Goal: Information Seeking & Learning: Learn about a topic

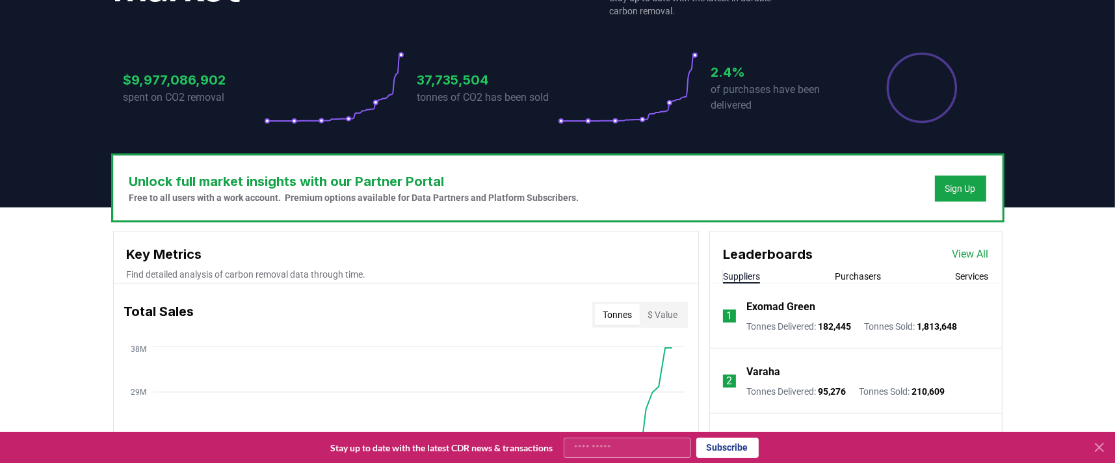
scroll to position [244, 0]
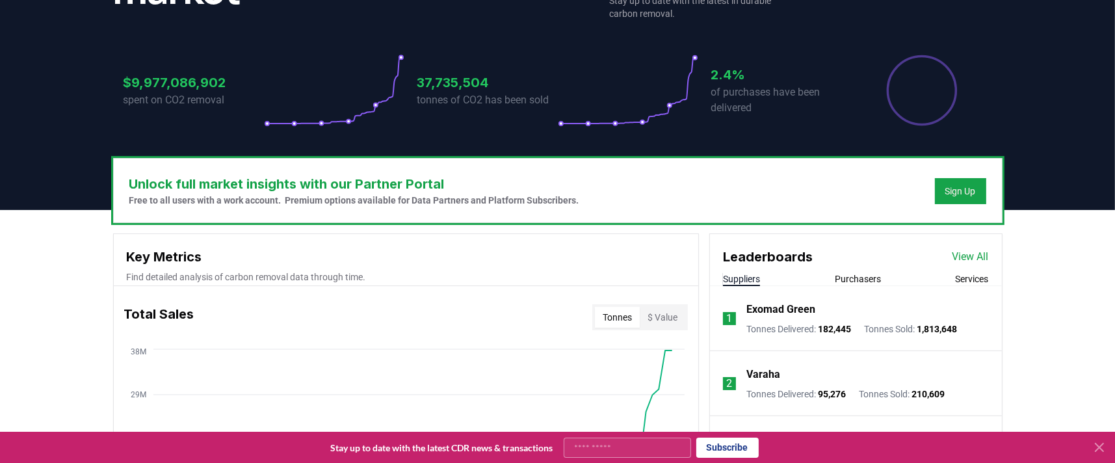
click at [965, 250] on link "View All" at bounding box center [970, 257] width 36 height 16
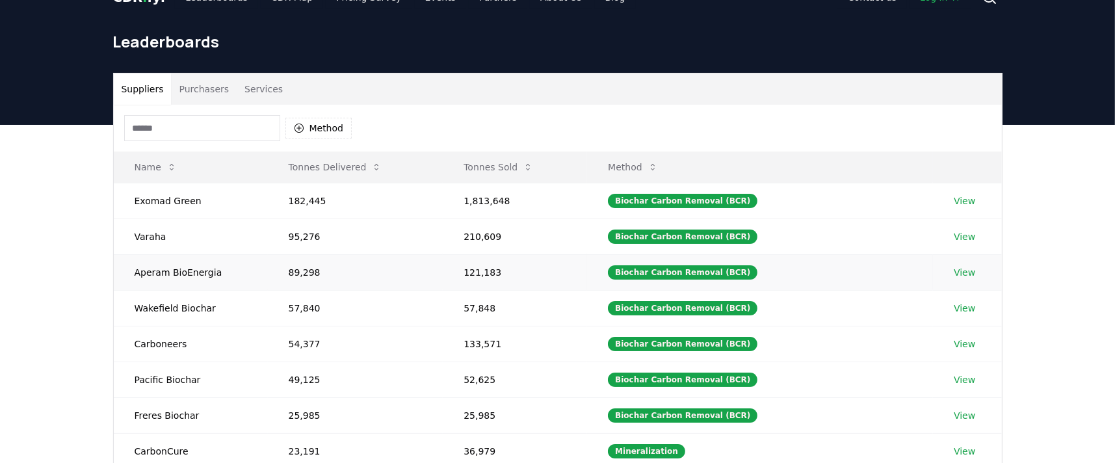
scroll to position [28, 0]
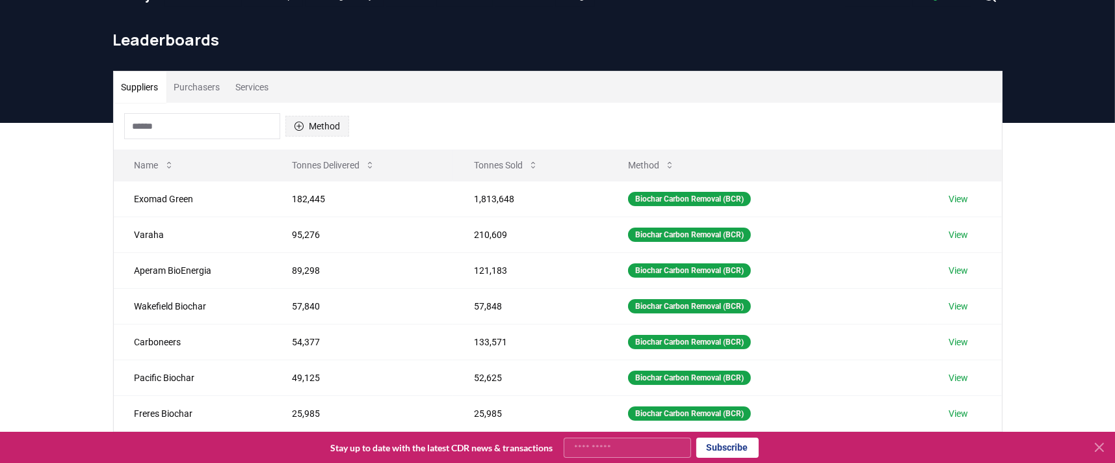
click at [297, 124] on icon "button" at bounding box center [299, 126] width 10 height 10
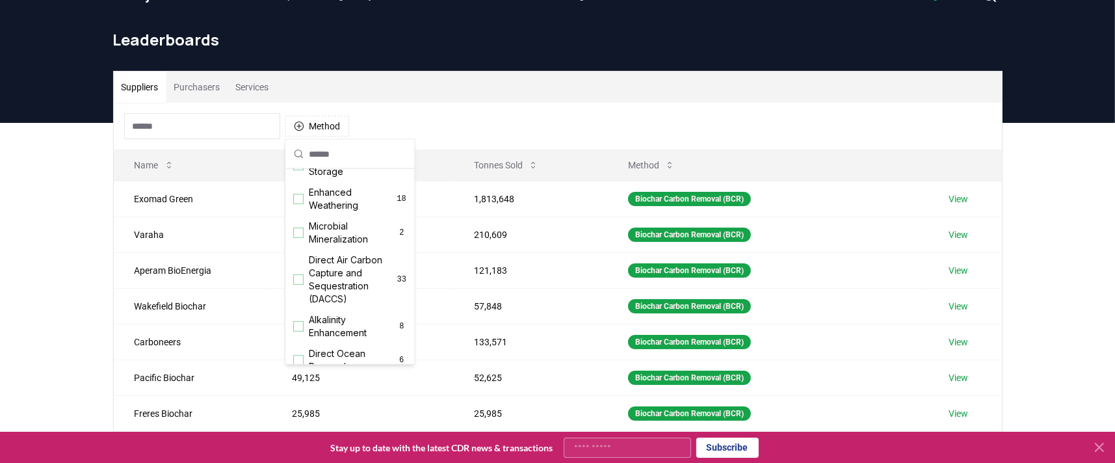
scroll to position [233, 0]
click at [302, 283] on div "Suggestions" at bounding box center [298, 277] width 10 height 10
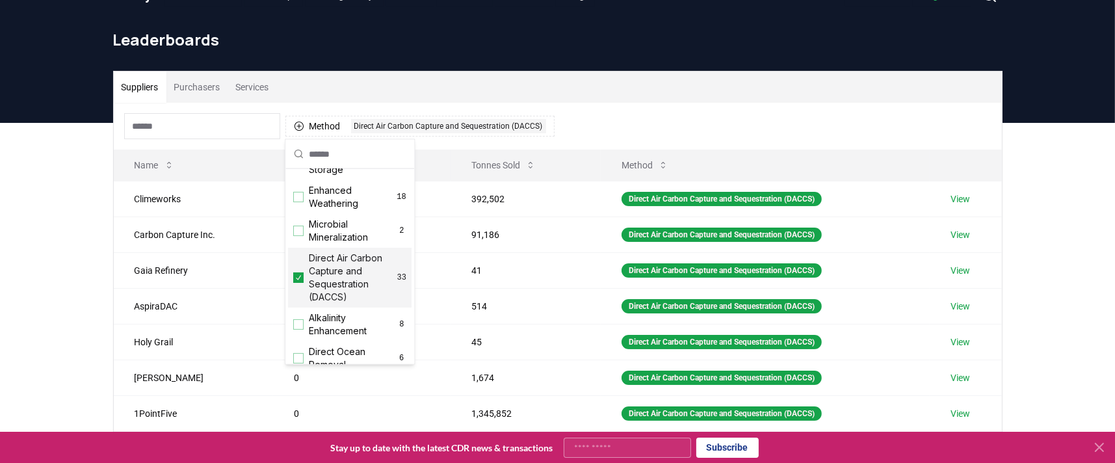
click at [82, 263] on div "Suppliers Purchasers Services Method 1 Direct Air Carbon Capture and Sequestrat…" at bounding box center [557, 383] width 1115 height 521
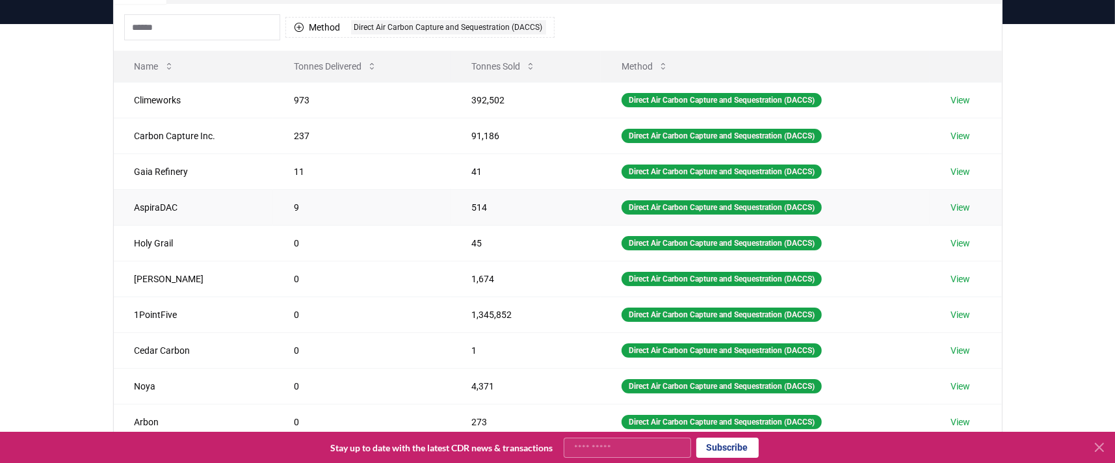
scroll to position [121, 0]
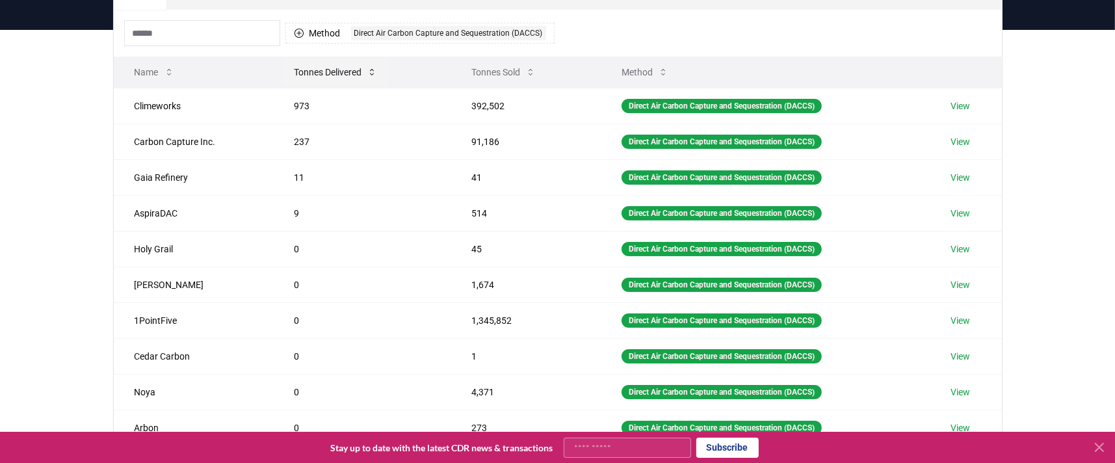
click at [348, 70] on button "Tonnes Delivered" at bounding box center [335, 72] width 104 height 26
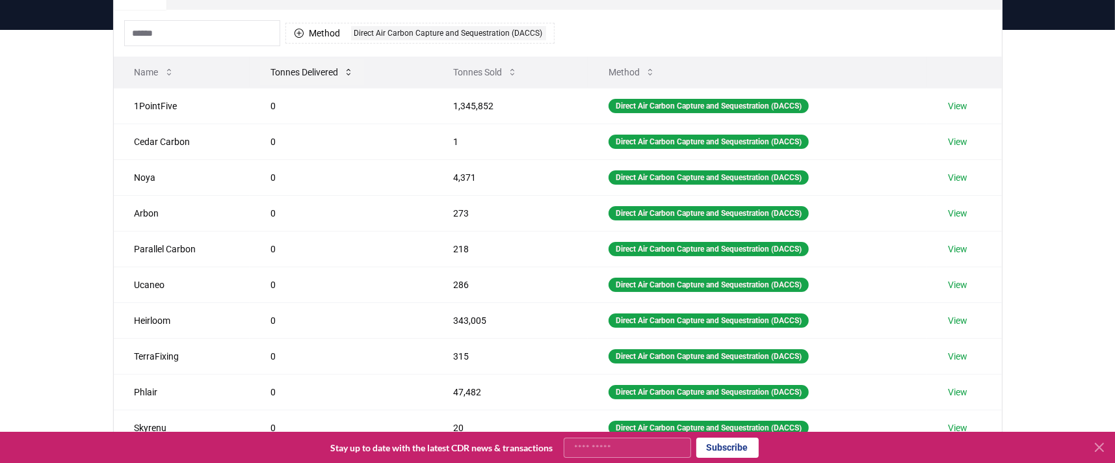
click at [348, 70] on icon at bounding box center [348, 72] width 10 height 10
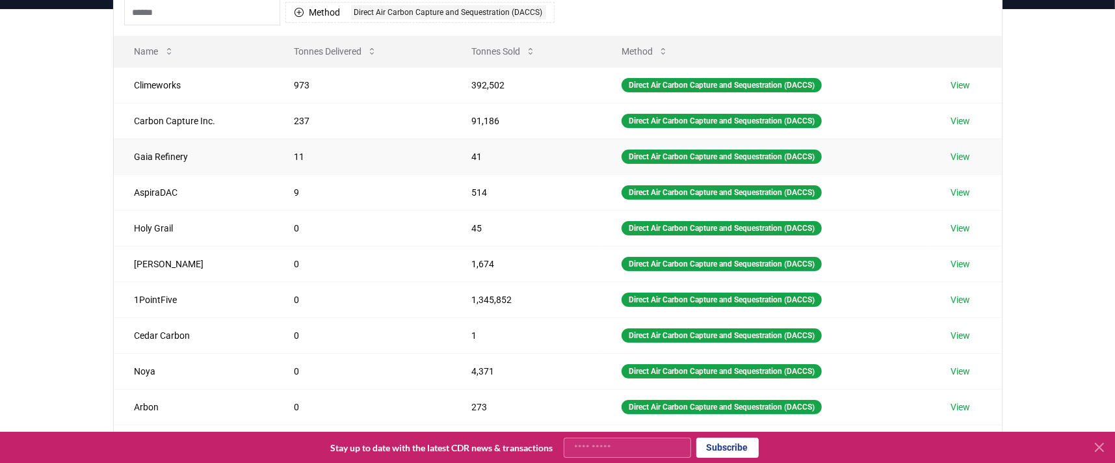
scroll to position [134, 0]
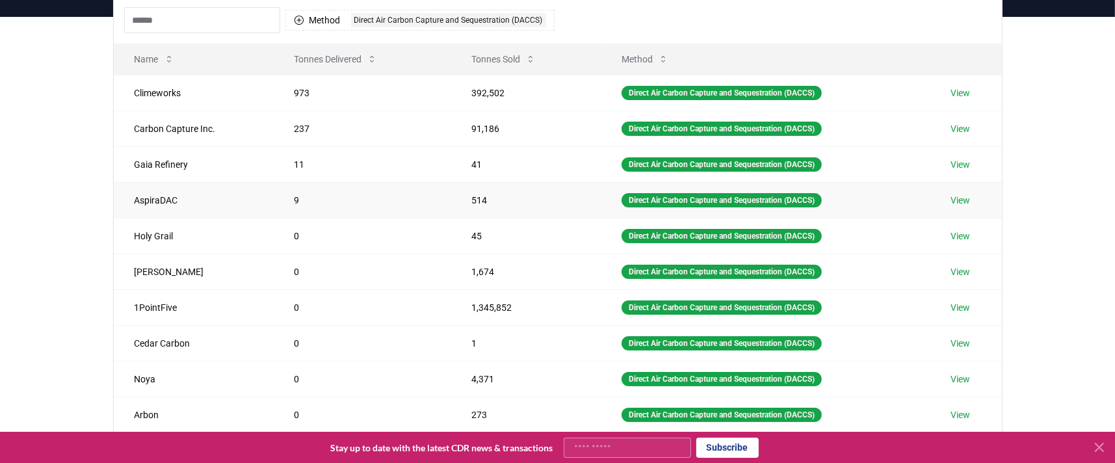
click at [963, 200] on link "View" at bounding box center [959, 200] width 19 height 13
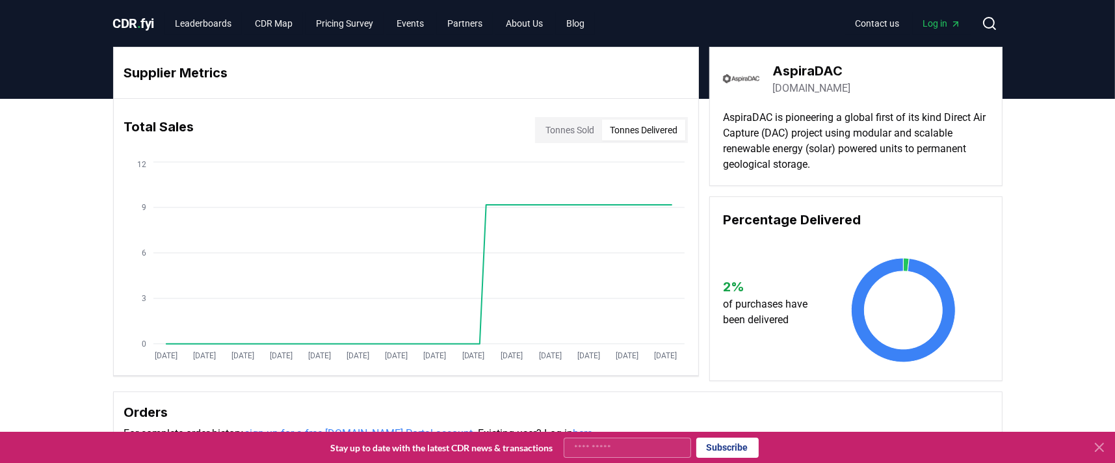
click at [623, 130] on button "Tonnes Delivered" at bounding box center [643, 130] width 83 height 21
click at [484, 205] on circle at bounding box center [485, 204] width 6 height 6
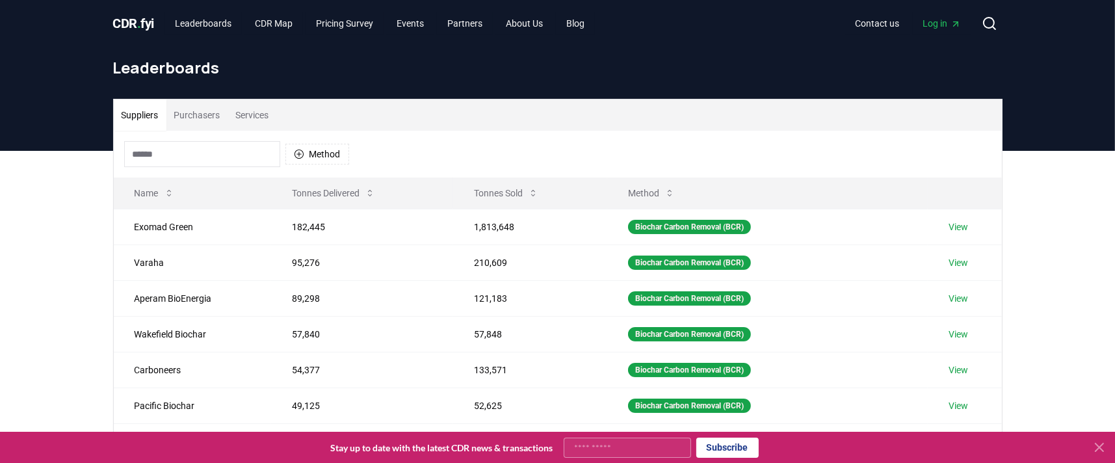
click at [165, 148] on input at bounding box center [202, 154] width 156 height 26
click at [318, 162] on button "Method" at bounding box center [317, 154] width 64 height 21
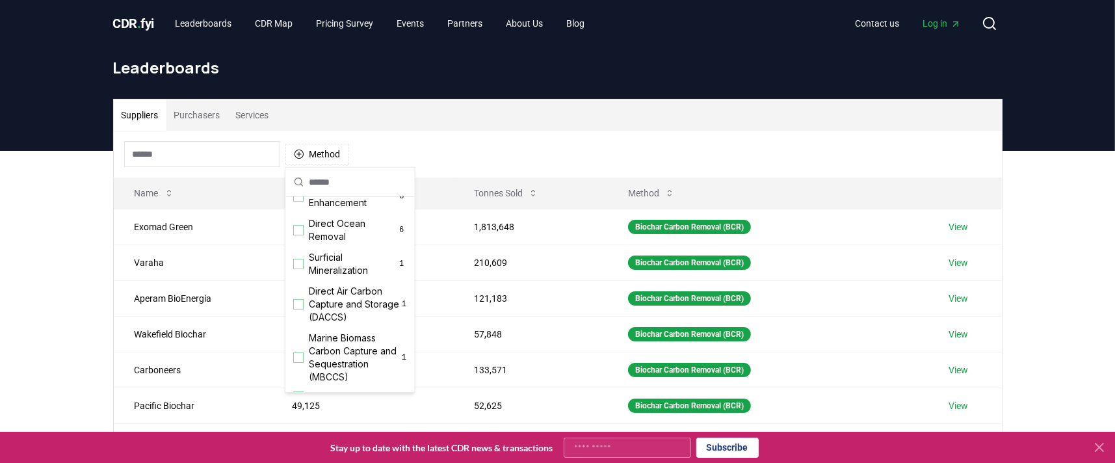
scroll to position [413, 0]
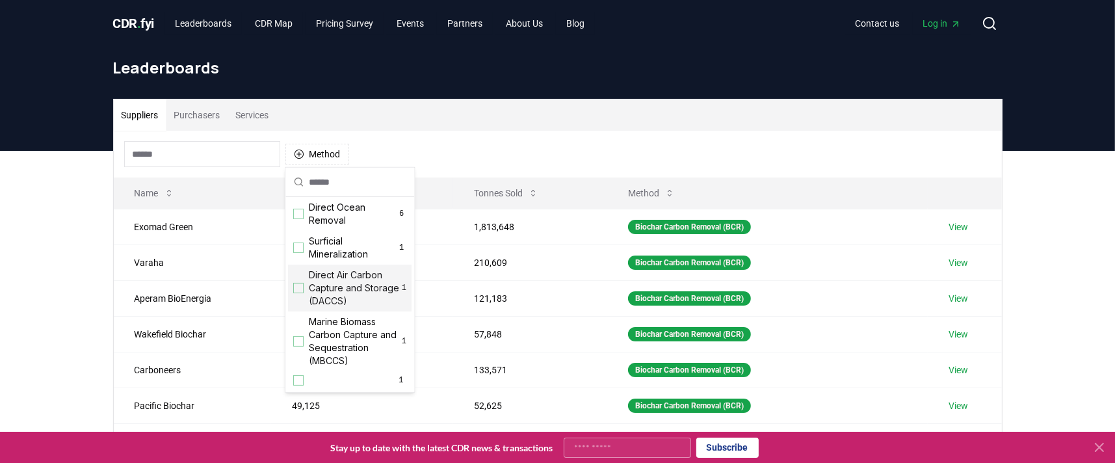
click at [298, 290] on div "Suggestions" at bounding box center [298, 288] width 10 height 10
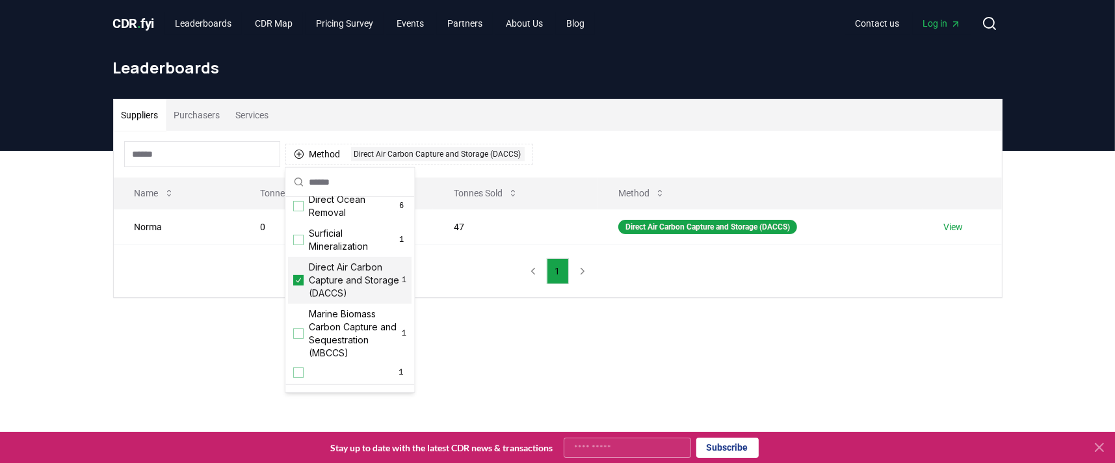
click at [52, 281] on div "Suppliers Purchasers Services Method 1 Direct Air Carbon Capture and Storage (D…" at bounding box center [557, 250] width 1115 height 199
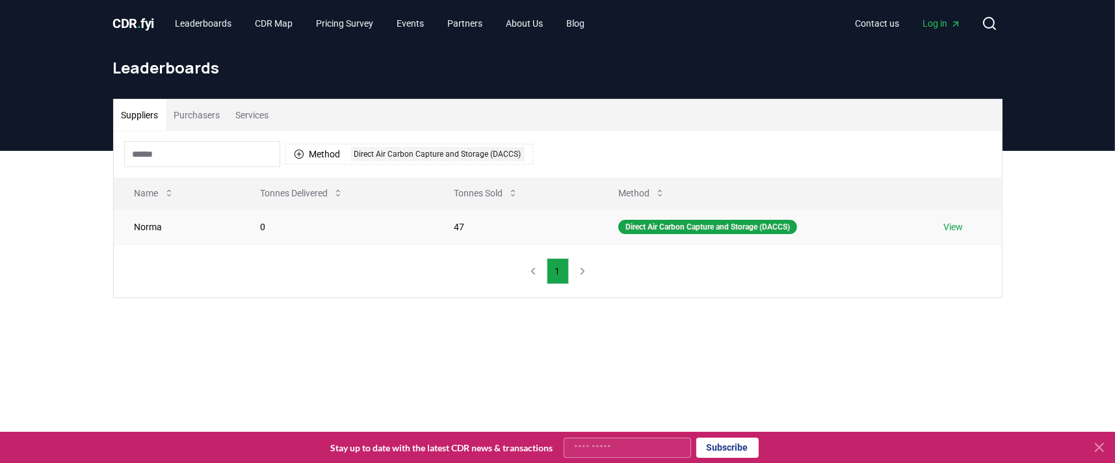
scroll to position [0, 0]
click at [192, 116] on button "Purchasers" at bounding box center [197, 114] width 62 height 31
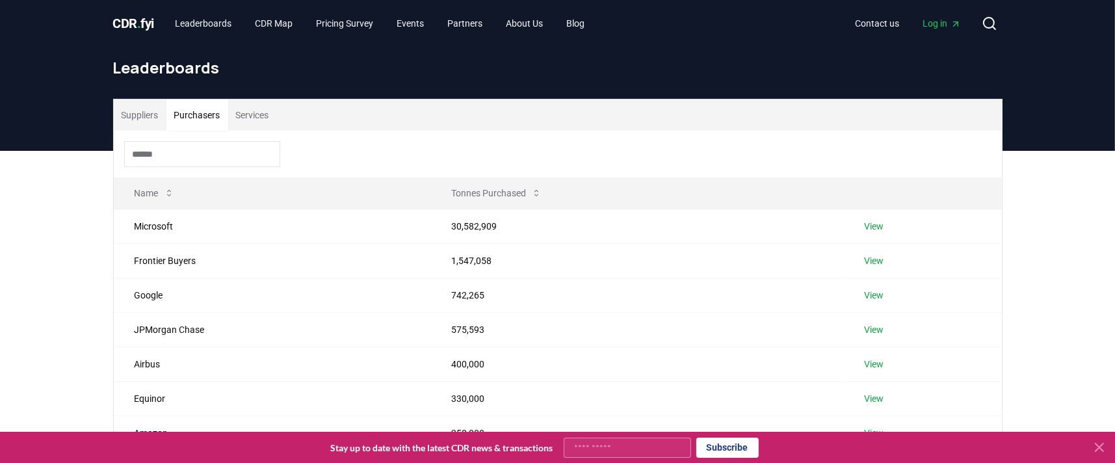
click at [123, 116] on button "Suppliers" at bounding box center [140, 114] width 53 height 31
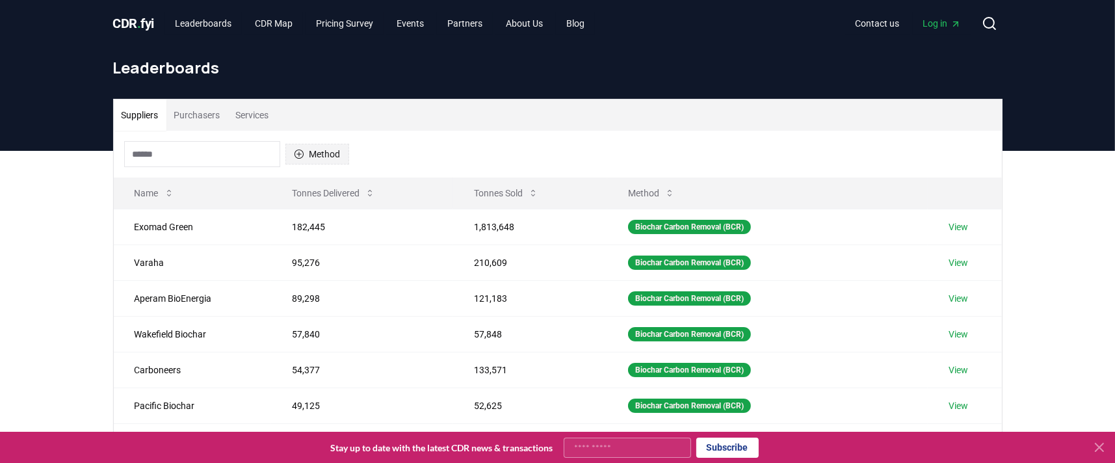
click at [301, 148] on button "Method" at bounding box center [317, 154] width 64 height 21
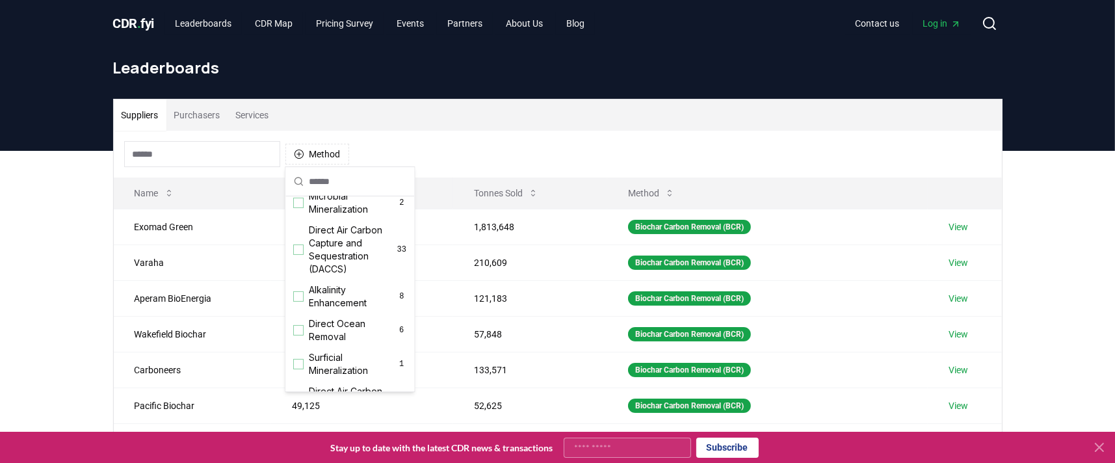
scroll to position [291, 0]
click at [298, 252] on div "Suggestions" at bounding box center [298, 247] width 10 height 10
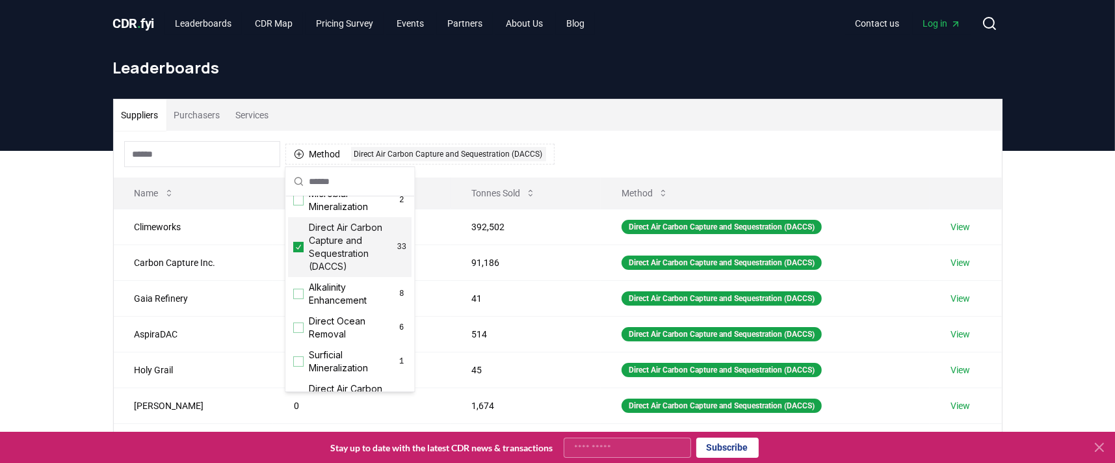
click at [81, 254] on div "Suppliers Purchasers Services Method 1 Direct Air Carbon Capture and Sequestrat…" at bounding box center [557, 411] width 1115 height 521
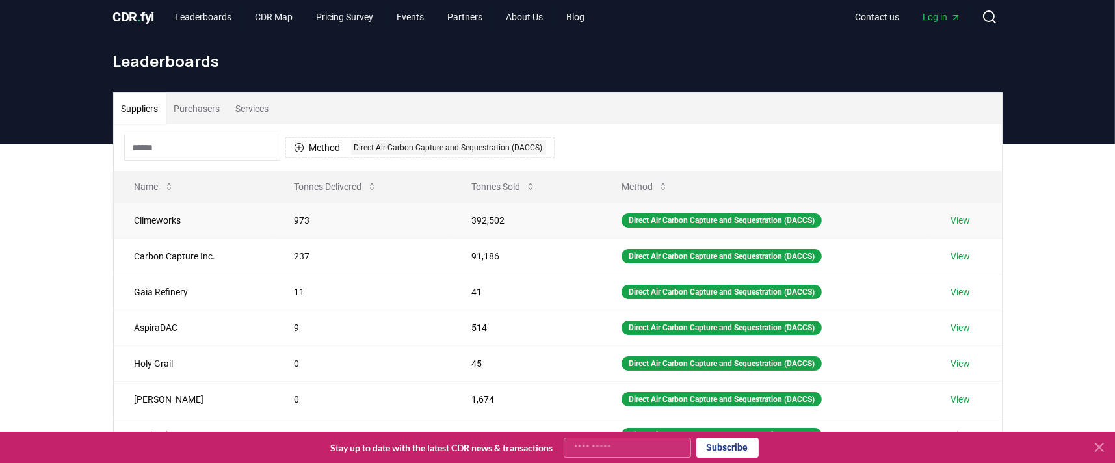
scroll to position [0, 0]
